Goal: Task Accomplishment & Management: Manage account settings

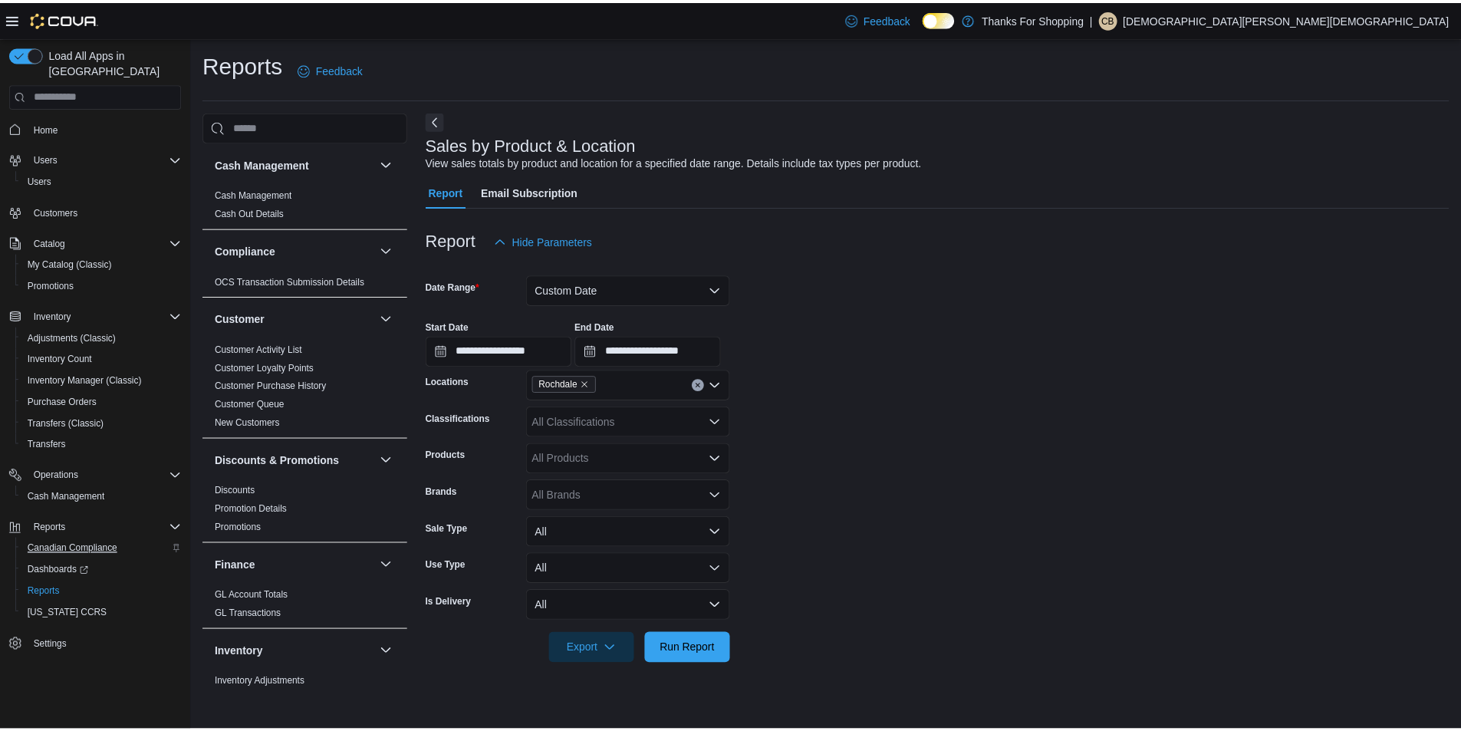
scroll to position [930, 0]
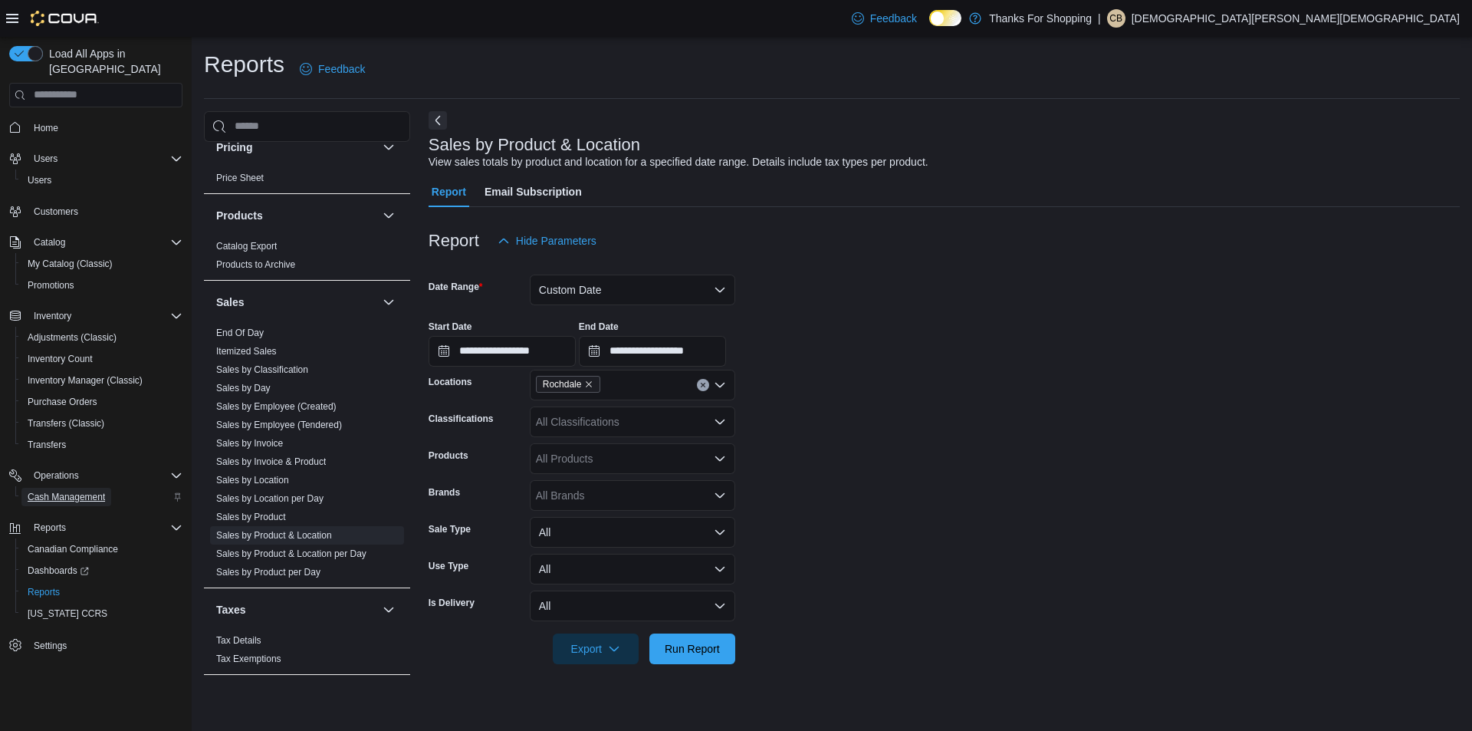
click at [60, 491] on span "Cash Management" at bounding box center [66, 497] width 77 height 12
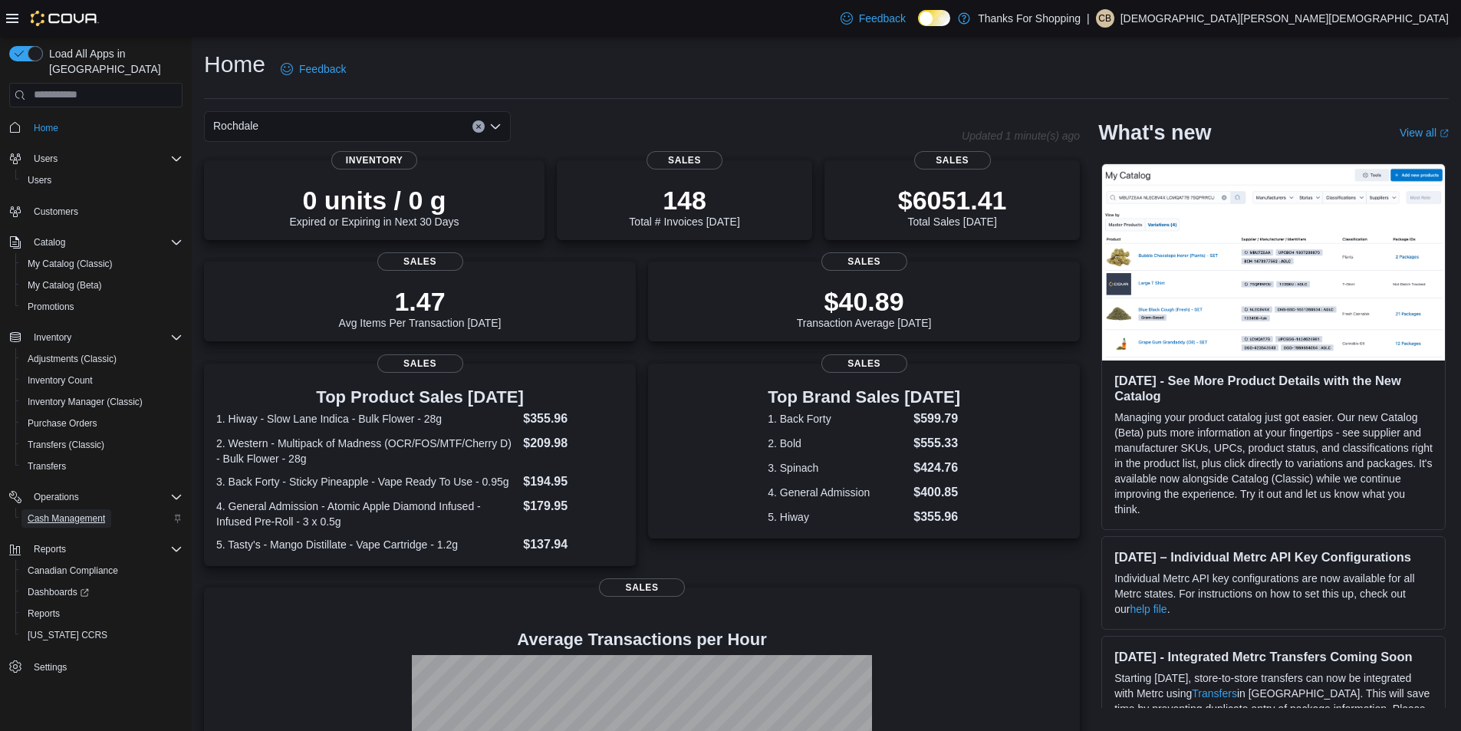
click at [66, 509] on span "Cash Management" at bounding box center [66, 518] width 77 height 18
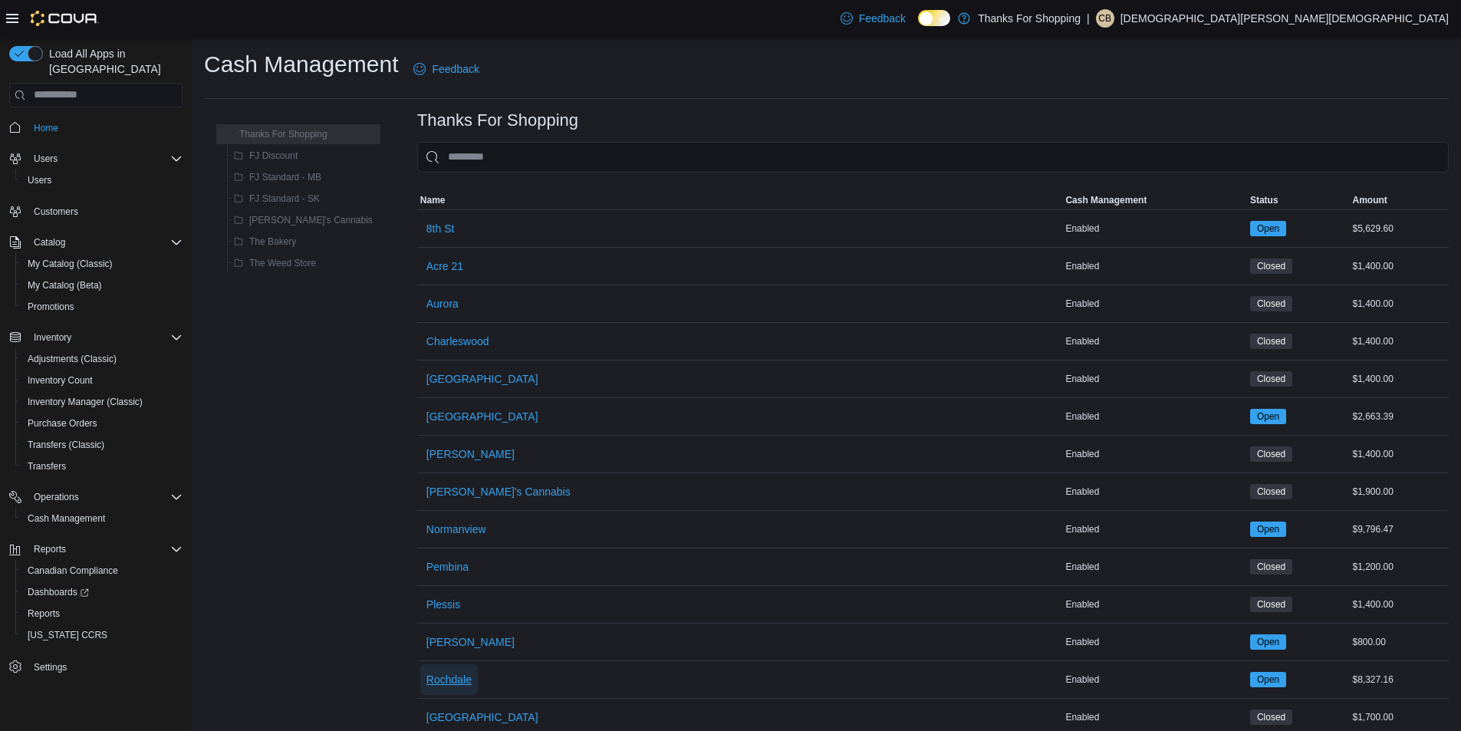
click at [426, 669] on span "Rochdale" at bounding box center [448, 679] width 45 height 31
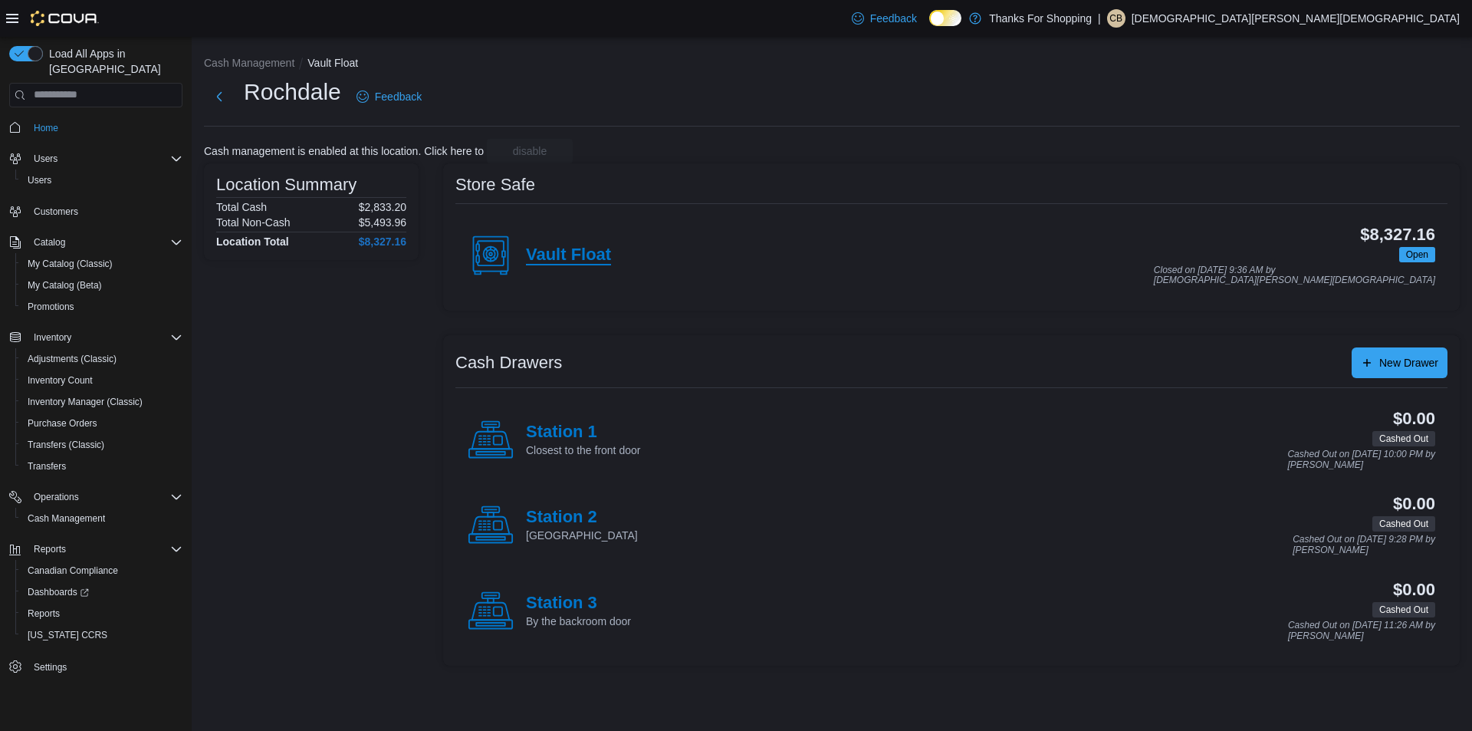
click at [550, 258] on h4 "Vault Float" at bounding box center [568, 255] width 85 height 20
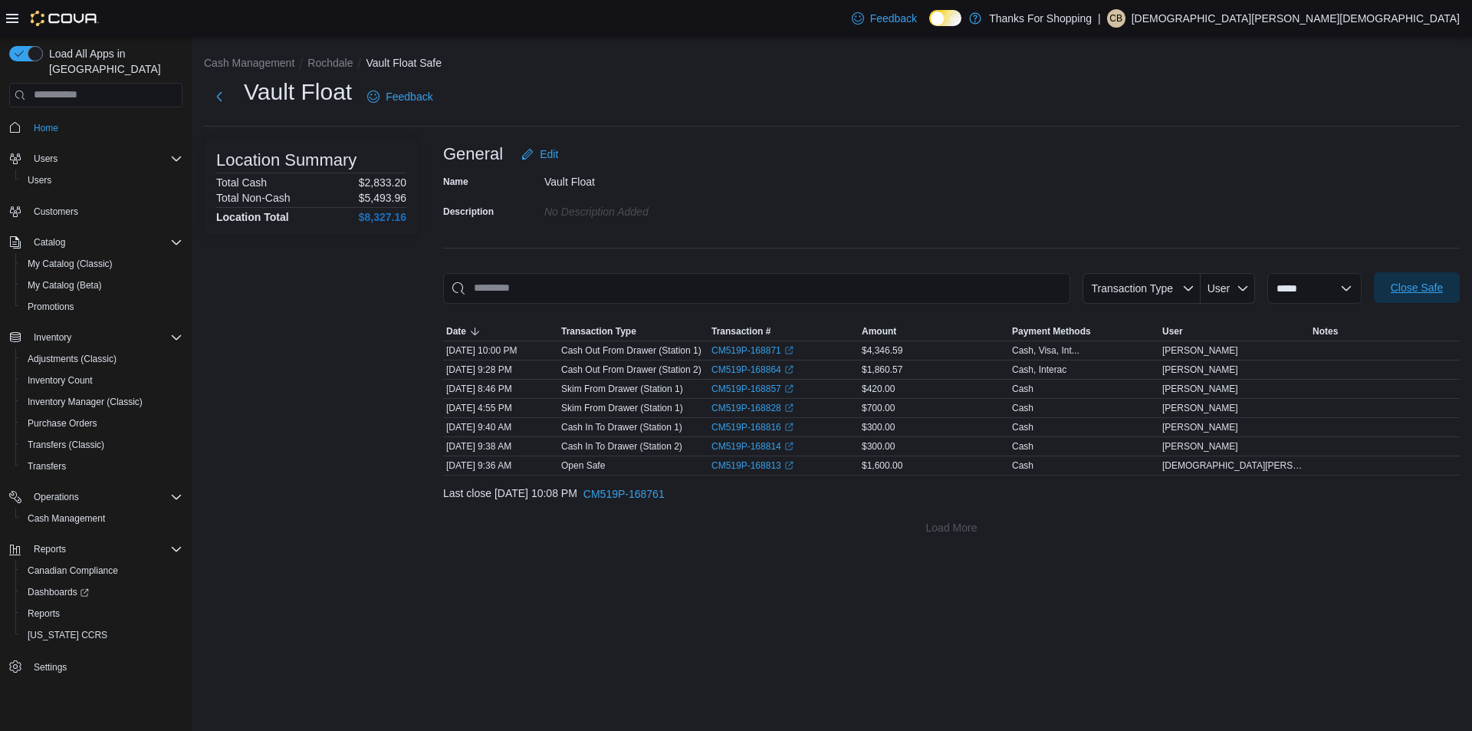
click at [1447, 281] on span "Close Safe" at bounding box center [1416, 287] width 67 height 31
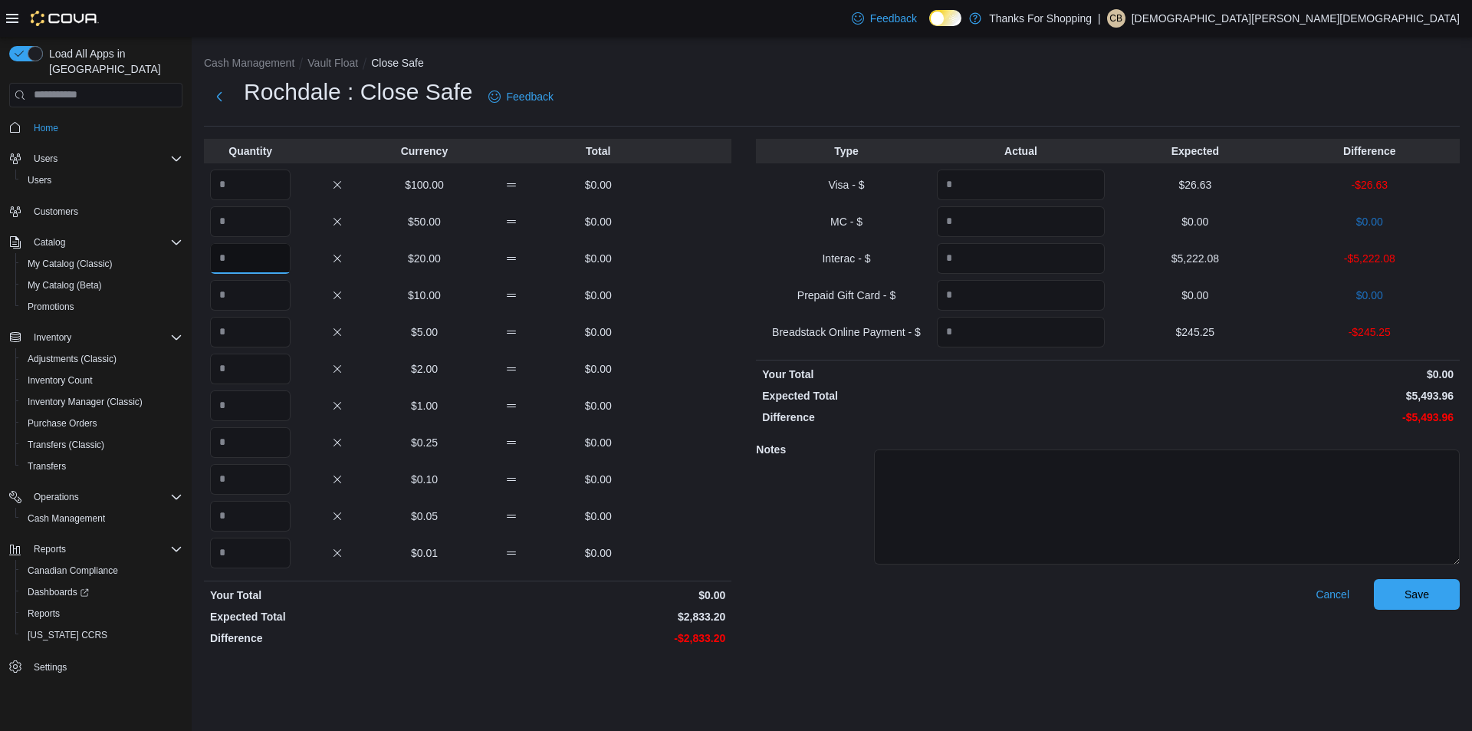
click at [255, 273] on input "Quantity" at bounding box center [250, 258] width 81 height 31
type input "**"
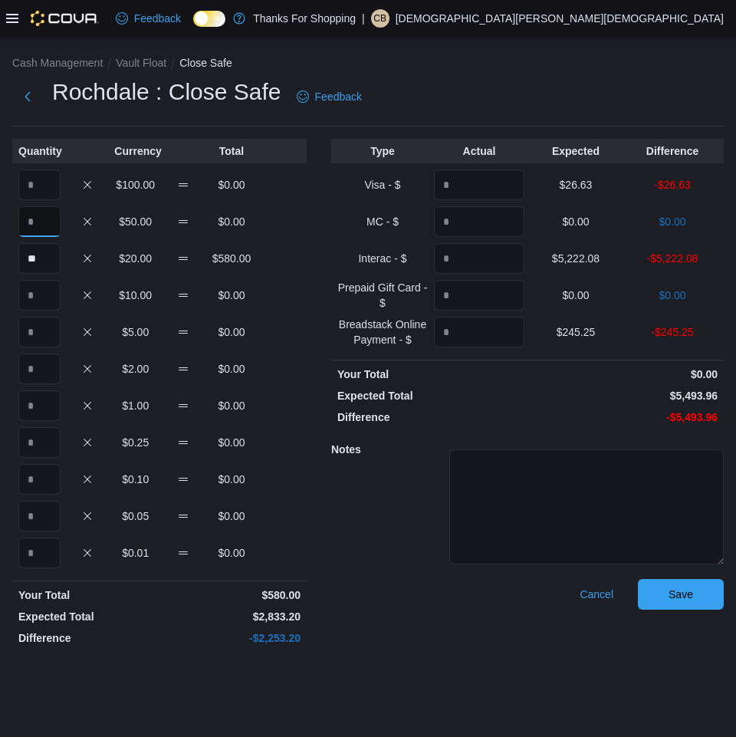
click at [41, 225] on input "Quantity" at bounding box center [39, 221] width 42 height 31
type input "*"
drag, startPoint x: 114, startPoint y: 235, endPoint x: 110, endPoint y: 225, distance: 10.3
click at [112, 229] on div "* $50.00 $450.00" at bounding box center [159, 221] width 294 height 31
click at [33, 180] on input "Quantity" at bounding box center [39, 184] width 42 height 31
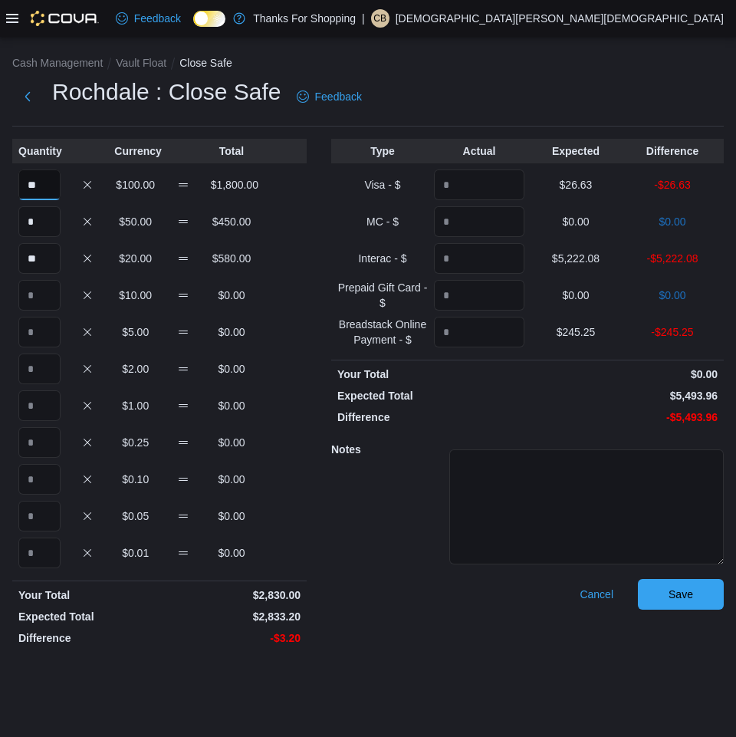
type input "**"
click at [91, 375] on icon at bounding box center [87, 369] width 12 height 12
click at [33, 374] on input "Quantity" at bounding box center [39, 368] width 42 height 31
type input "*"
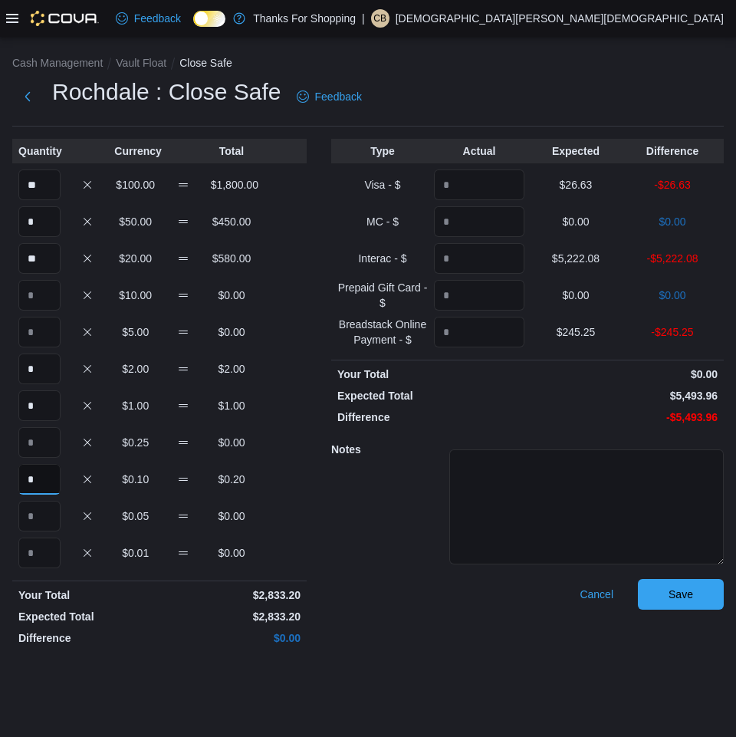
type input "*"
click at [583, 182] on p "$26.63" at bounding box center [576, 184] width 90 height 15
copy p "26.63"
drag, startPoint x: 482, startPoint y: 199, endPoint x: 485, endPoint y: 190, distance: 10.0
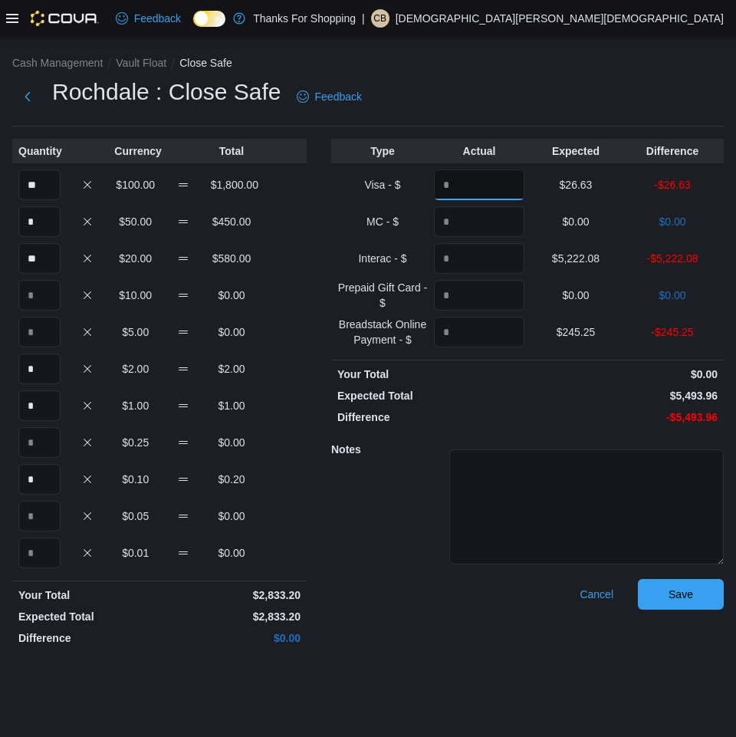
click at [485, 191] on input "Quantity" at bounding box center [479, 184] width 90 height 31
paste input "*****"
type input "*****"
click at [567, 264] on p "$5,222.08" at bounding box center [576, 258] width 90 height 15
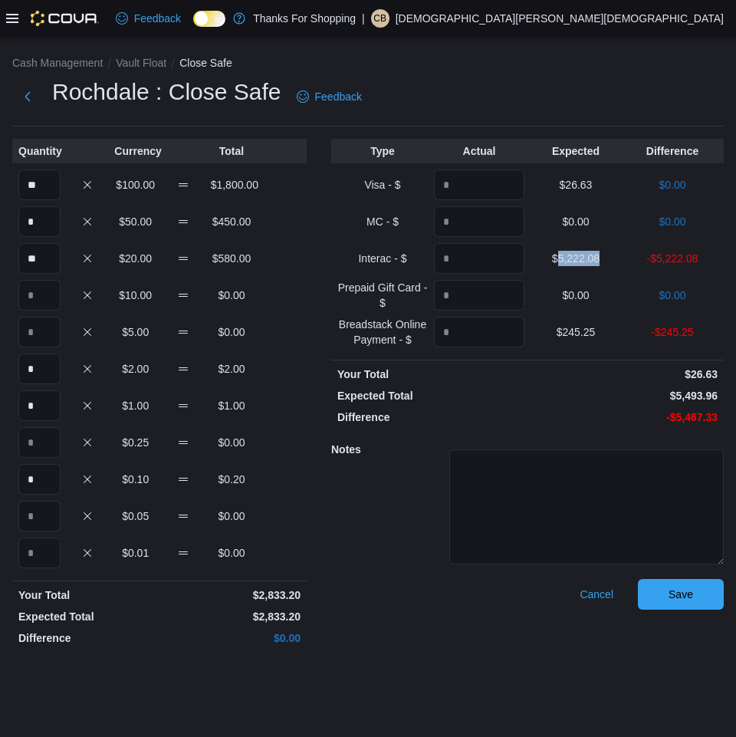
copy p "5,222.08"
click at [511, 251] on input "Quantity" at bounding box center [479, 258] width 90 height 31
paste input "*******"
type input "*******"
click at [588, 335] on p "$245.25" at bounding box center [576, 331] width 90 height 15
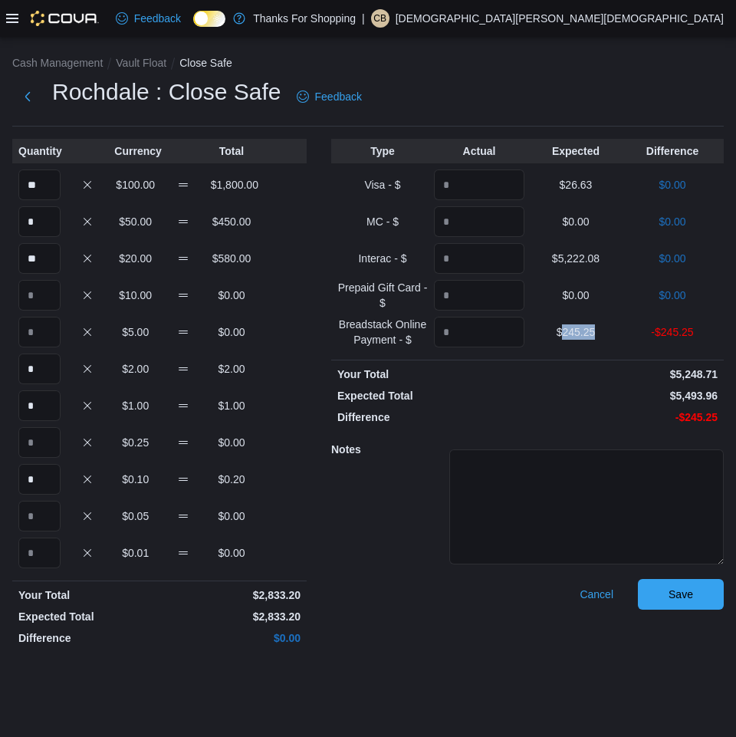
click at [588, 335] on p "$245.25" at bounding box center [576, 331] width 90 height 15
copy p "245.25"
click at [501, 334] on input "Quantity" at bounding box center [479, 332] width 90 height 31
paste input "******"
type input "******"
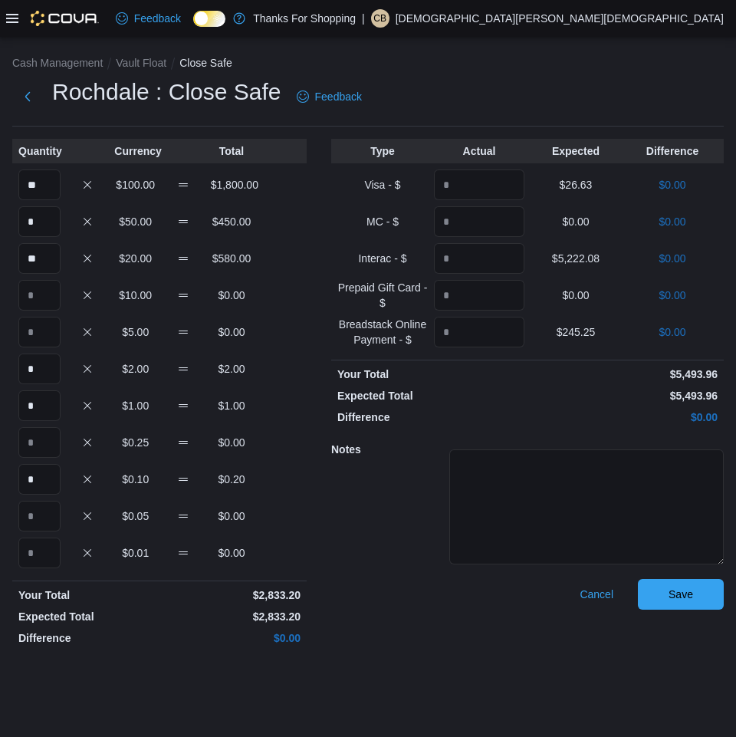
click at [560, 402] on p "$5,493.96" at bounding box center [624, 395] width 187 height 15
click at [676, 590] on span "Save" at bounding box center [681, 593] width 25 height 15
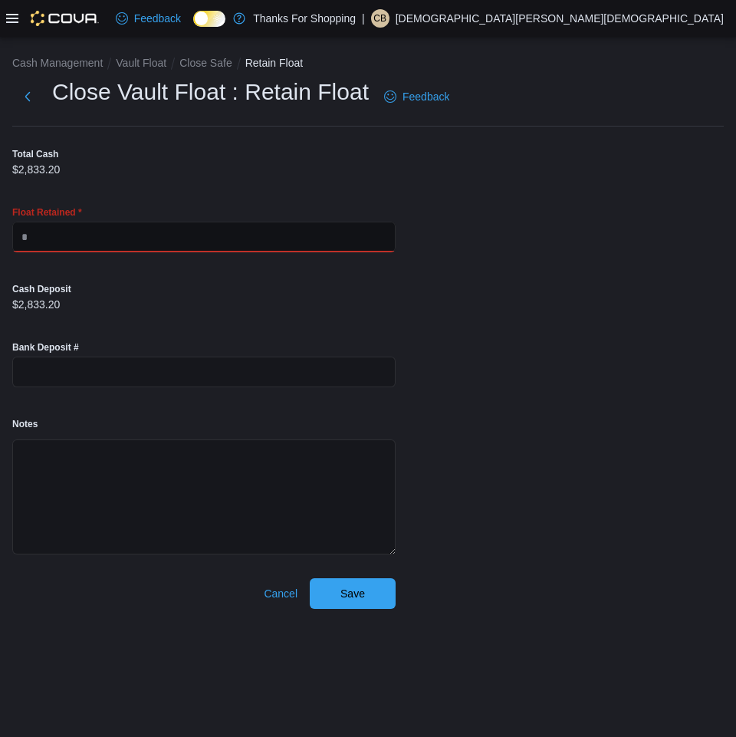
click at [212, 234] on input "text" at bounding box center [203, 237] width 383 height 31
type input "****"
click at [373, 334] on div "Bank Deposit #" at bounding box center [203, 364] width 383 height 64
click at [360, 588] on span "Save" at bounding box center [352, 592] width 25 height 15
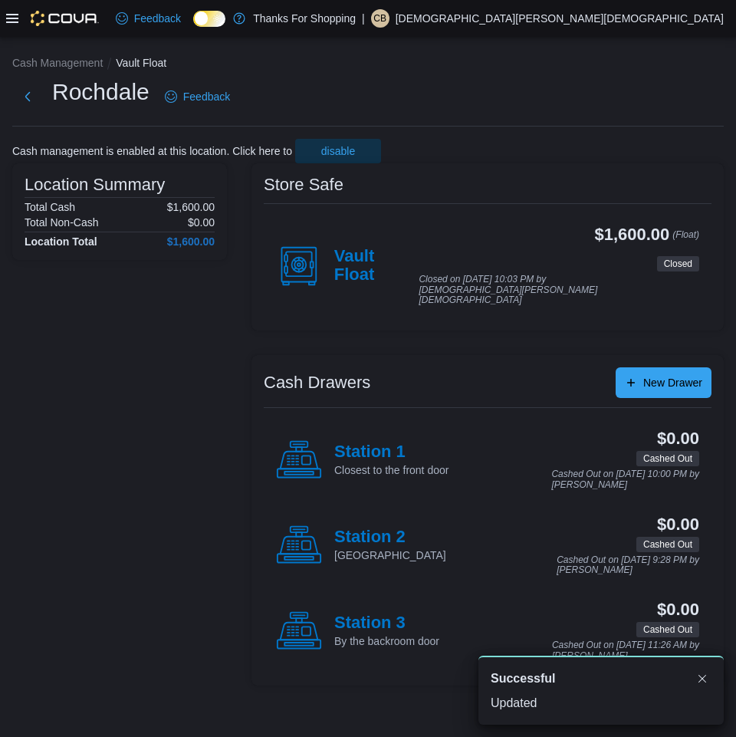
click at [15, 25] on div at bounding box center [52, 18] width 93 height 15
click at [15, 21] on icon at bounding box center [12, 18] width 12 height 12
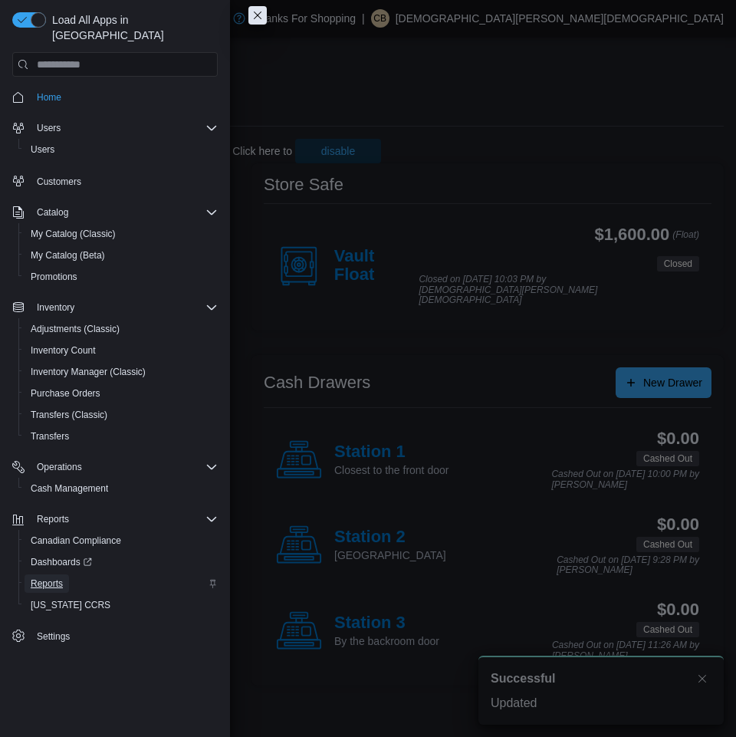
click at [58, 577] on span "Reports" at bounding box center [47, 583] width 32 height 12
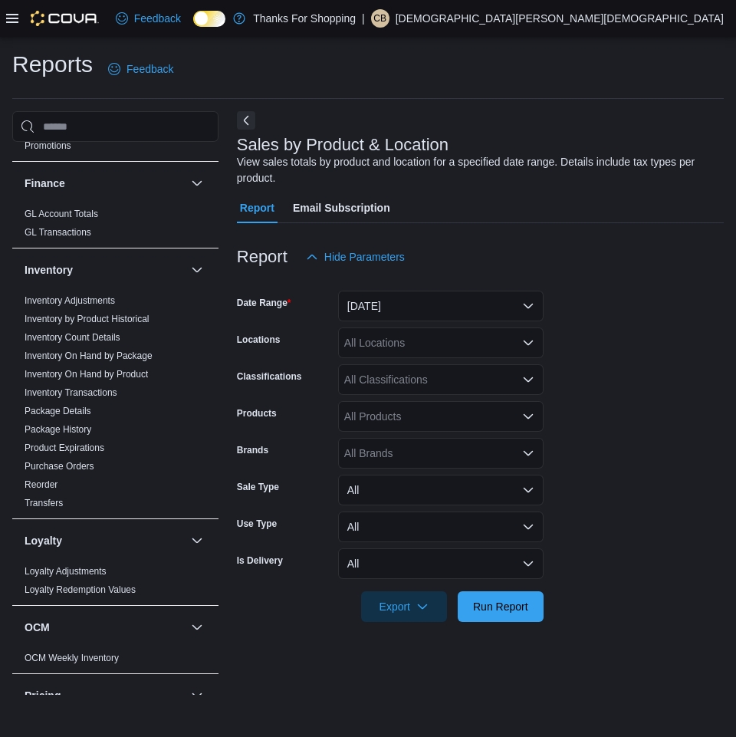
scroll to position [767, 0]
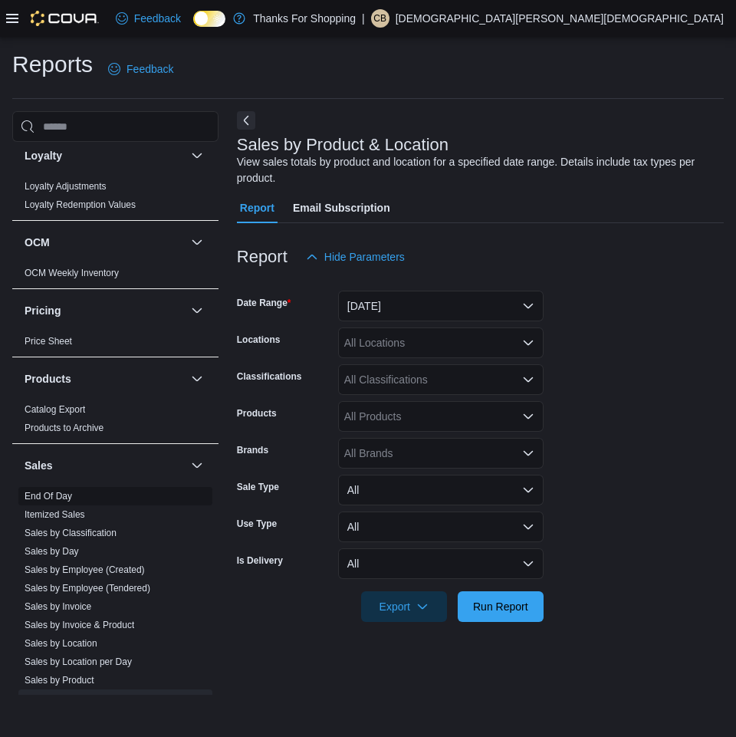
click at [59, 488] on span "End Of Day" at bounding box center [115, 496] width 194 height 18
click at [59, 495] on link "End Of Day" at bounding box center [49, 496] width 48 height 11
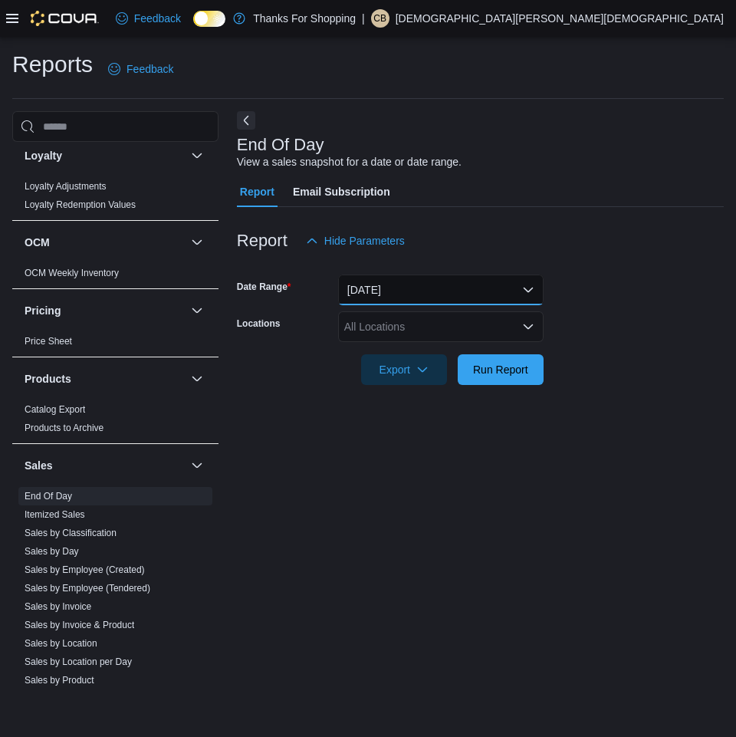
click at [348, 286] on button "[DATE]" at bounding box center [440, 289] width 205 height 31
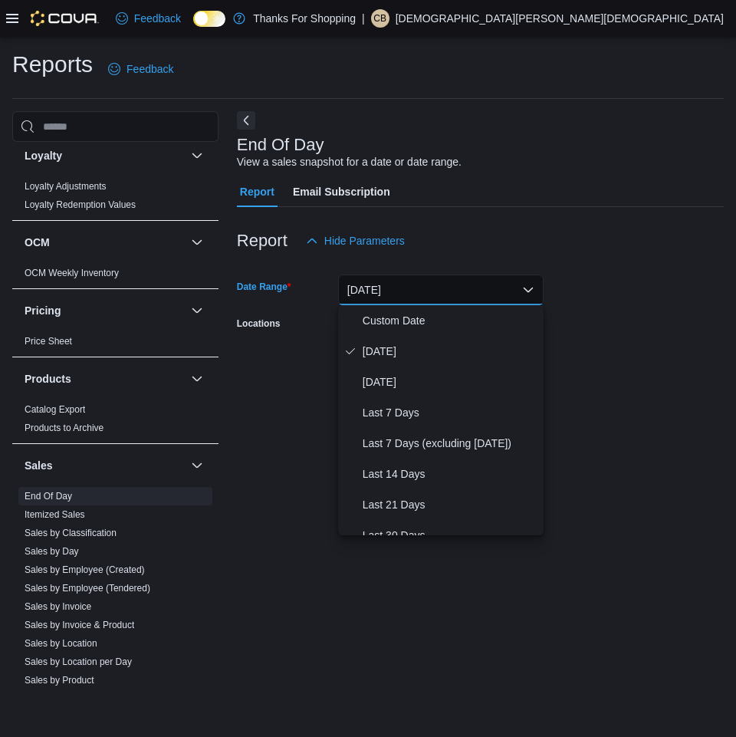
click at [678, 349] on div at bounding box center [480, 348] width 487 height 12
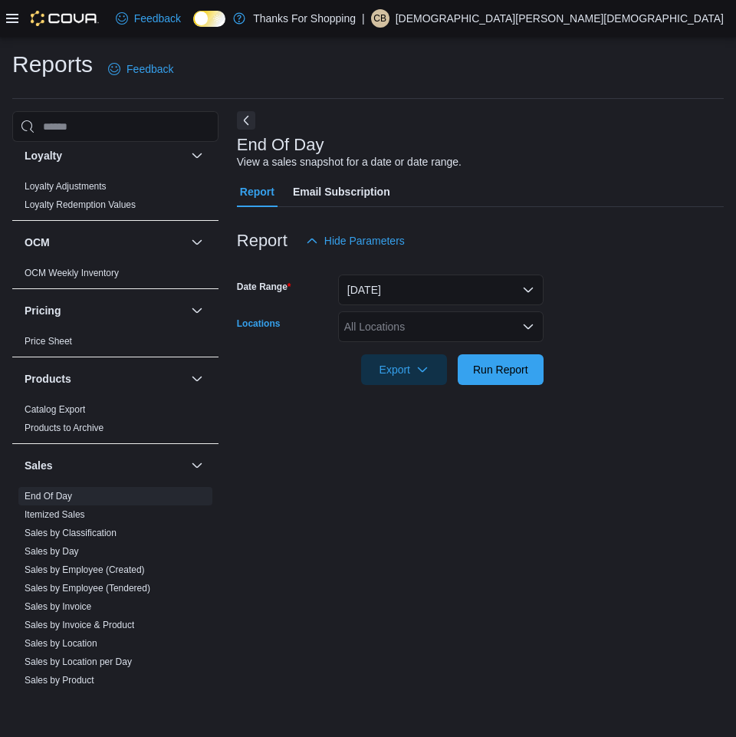
click at [488, 321] on div "All Locations" at bounding box center [440, 326] width 205 height 31
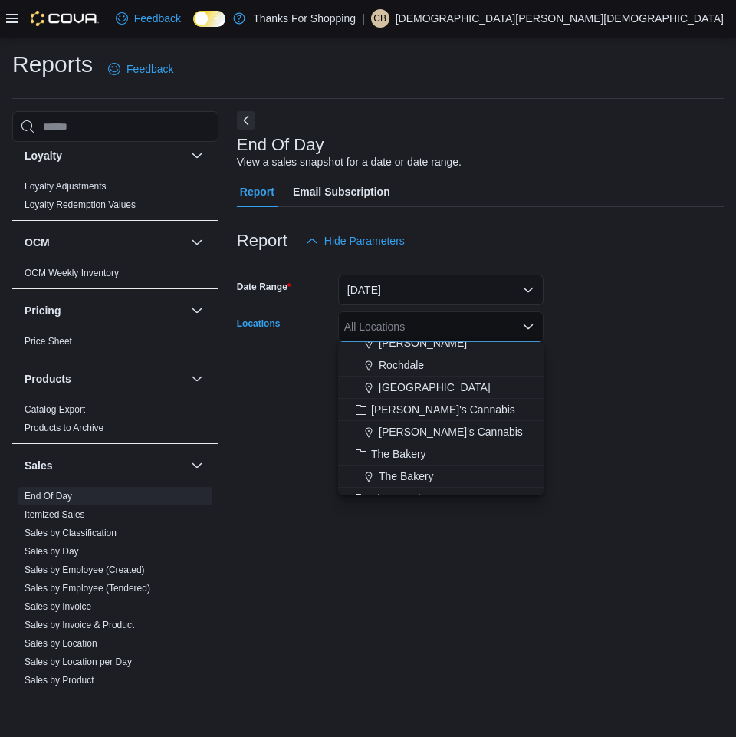
scroll to position [326, 0]
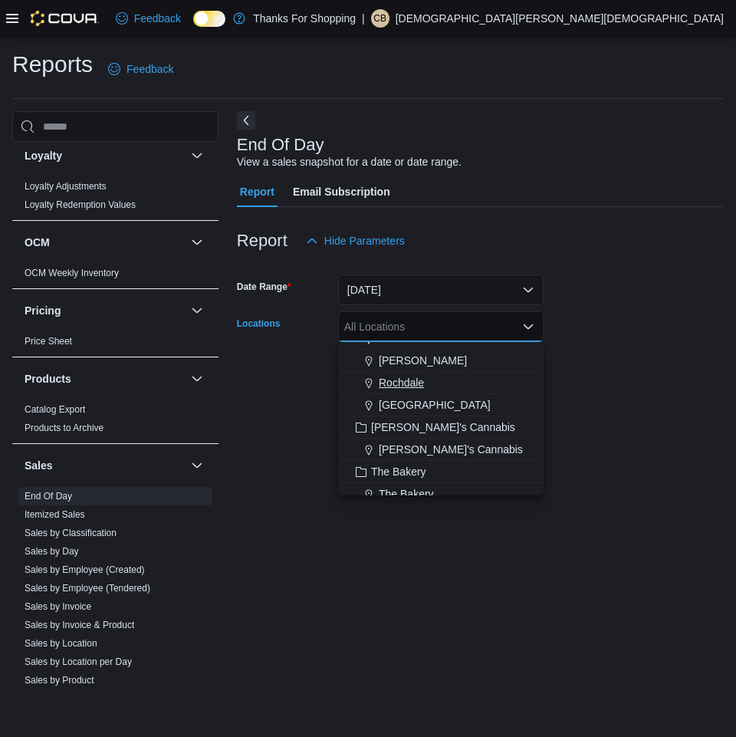
click at [404, 381] on span "Rochdale" at bounding box center [401, 382] width 45 height 15
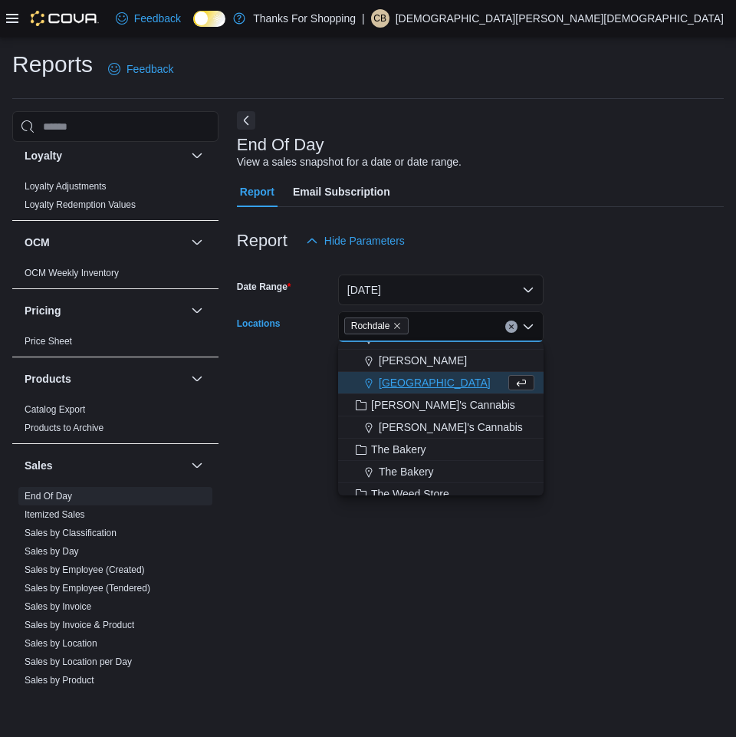
click at [620, 366] on form "Date Range [DATE] Locations [GEOGRAPHIC_DATA] Combo box. Selected. [GEOGRAPHIC_…" at bounding box center [480, 320] width 487 height 129
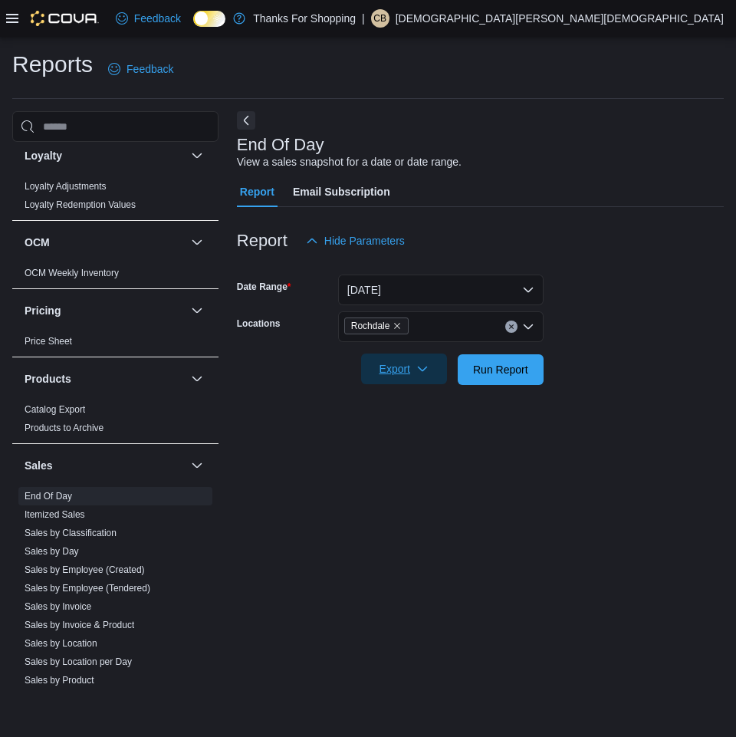
click at [397, 377] on span "Export" at bounding box center [403, 368] width 67 height 31
click at [412, 434] on span "Export to Pdf" at bounding box center [406, 431] width 69 height 12
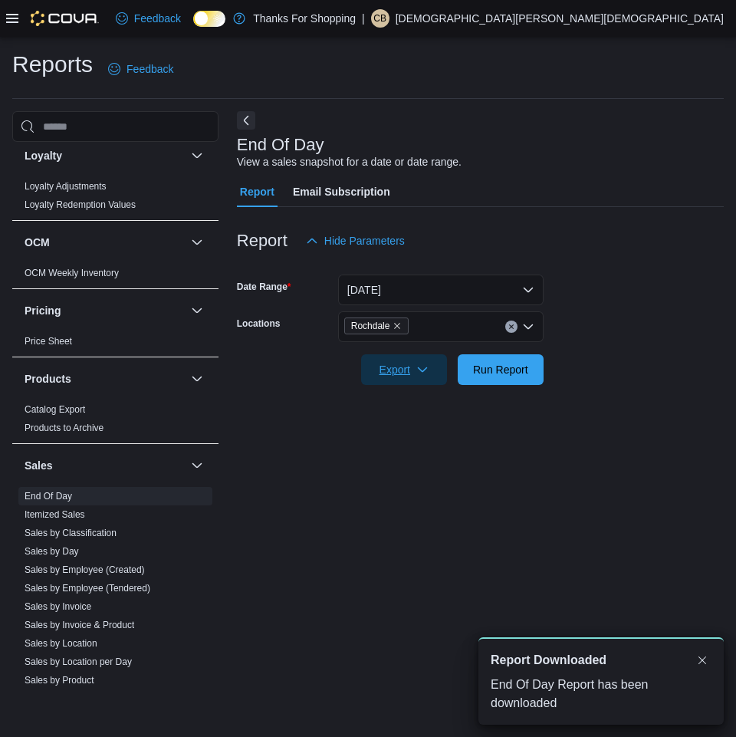
scroll to position [0, 0]
